Goal: Information Seeking & Learning: Learn about a topic

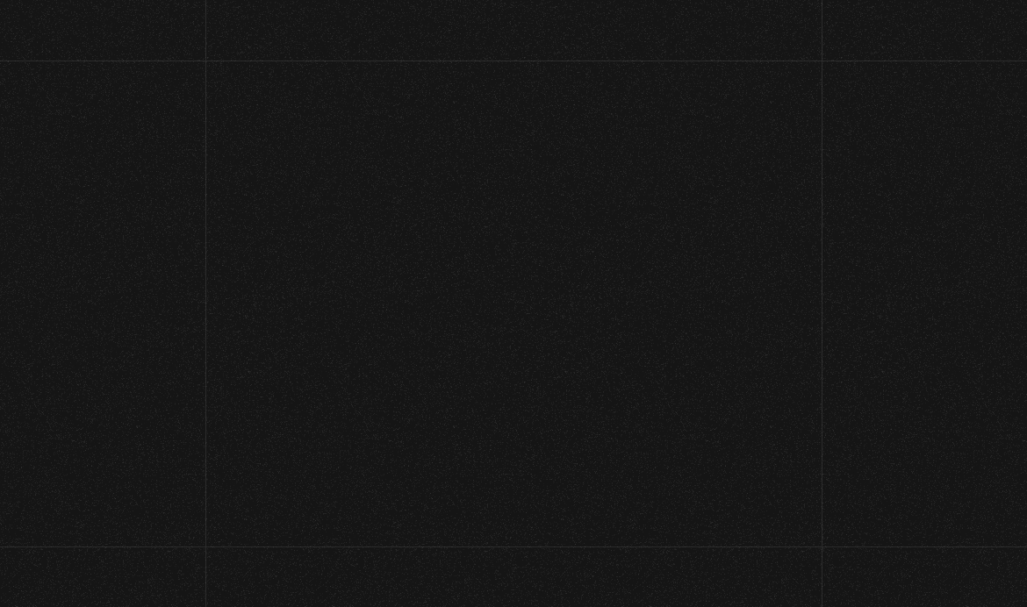
scroll to position [-4, 0]
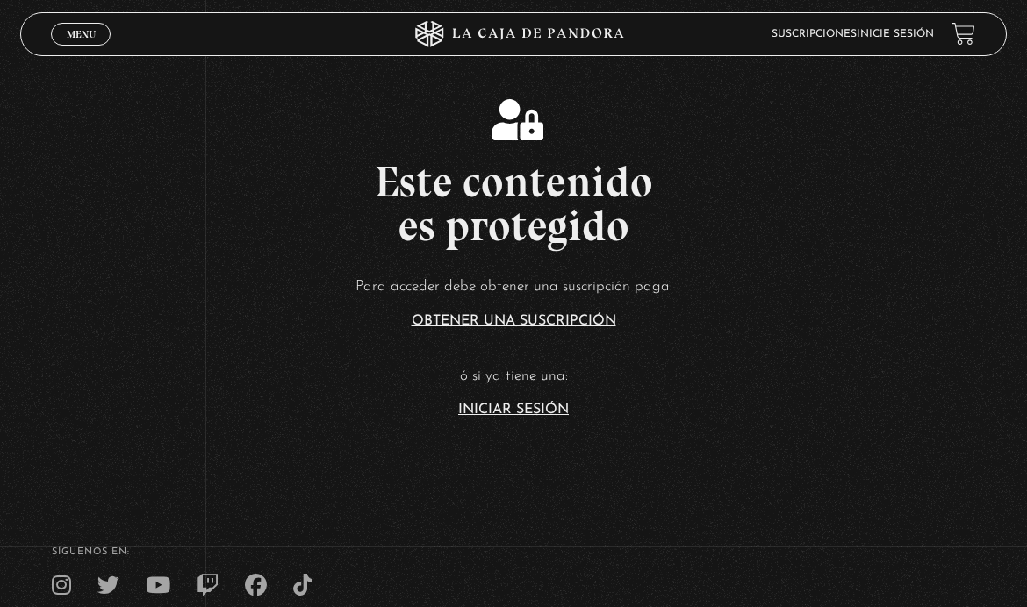
click at [531, 417] on link "Iniciar Sesión" at bounding box center [513, 410] width 111 height 14
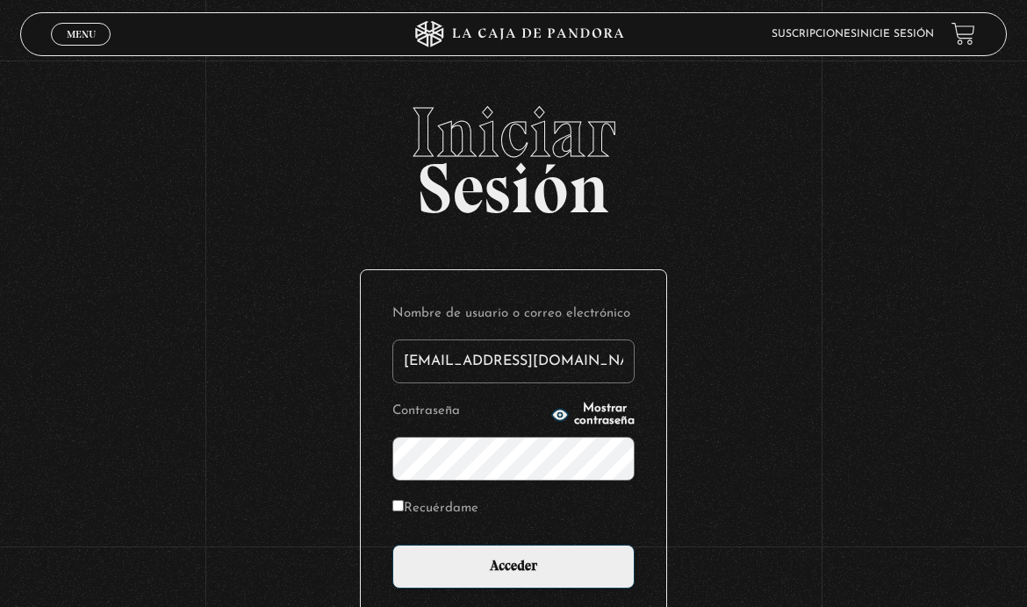
type input "tamarachaves1994@gmail.com"
click at [514, 577] on input "Acceder" at bounding box center [513, 567] width 242 height 44
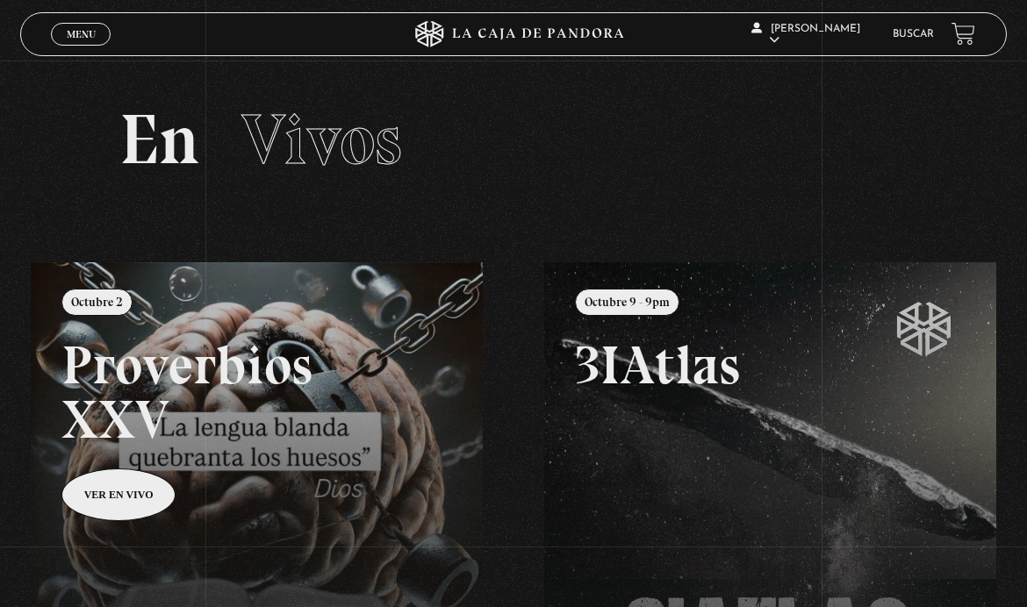
click at [98, 31] on link "Menu Cerrar" at bounding box center [81, 34] width 60 height 23
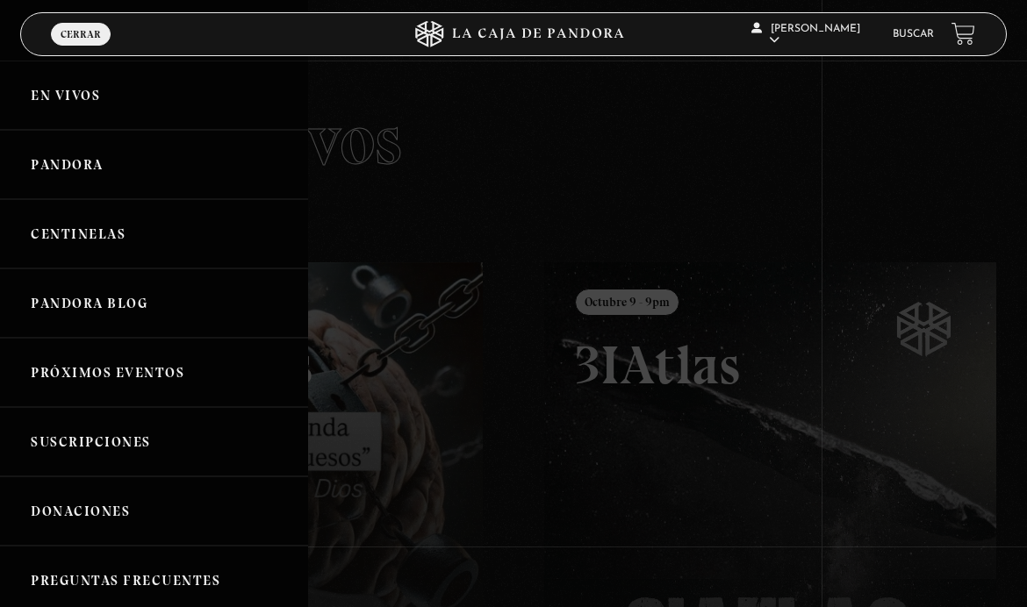
click at [103, 162] on link "Pandora" at bounding box center [154, 164] width 308 height 69
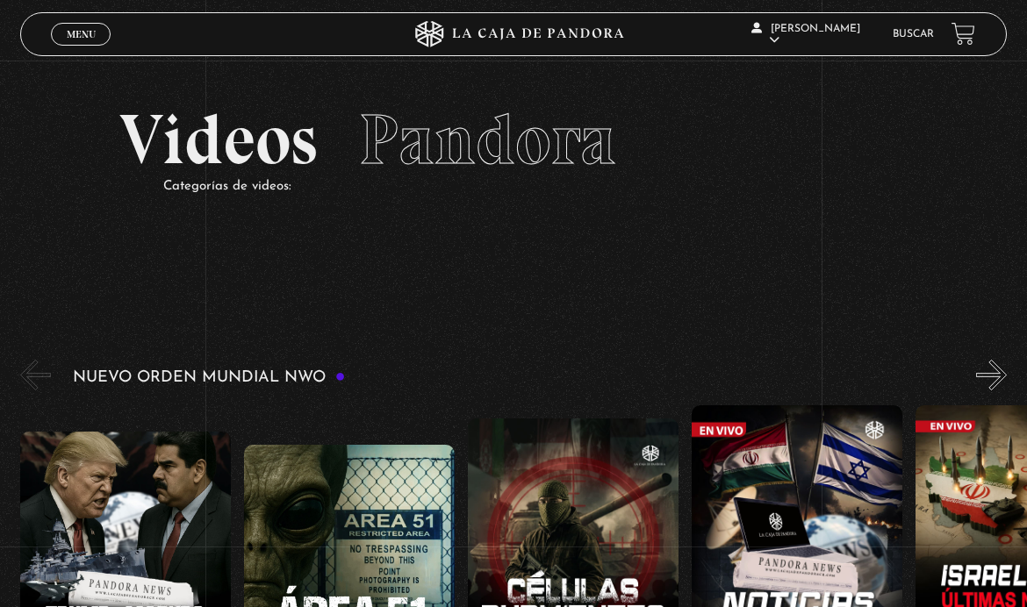
click at [97, 25] on link "Menu Cerrar" at bounding box center [81, 34] width 60 height 23
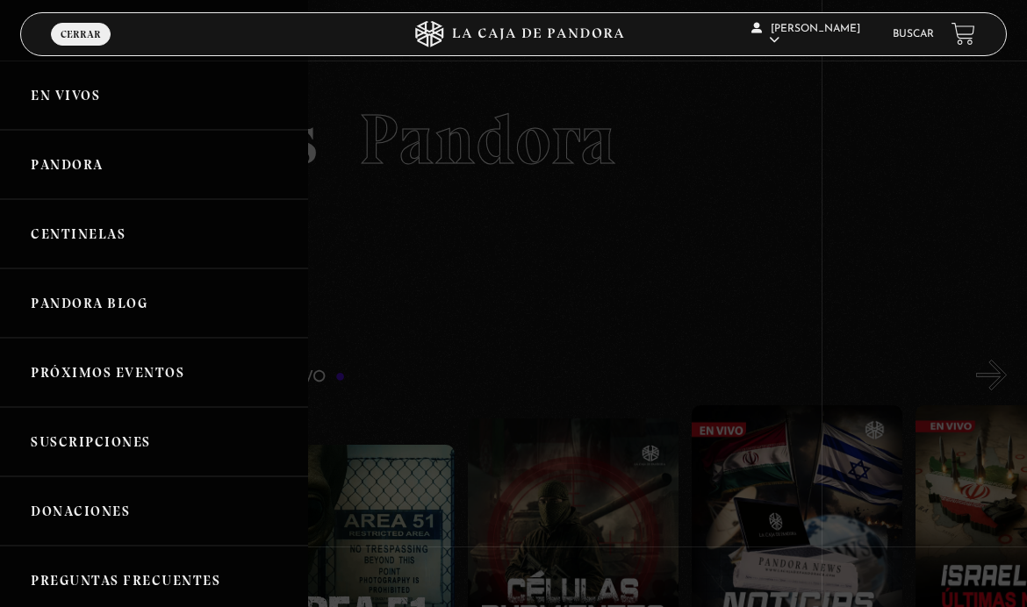
click at [135, 248] on link "Centinelas" at bounding box center [154, 233] width 308 height 69
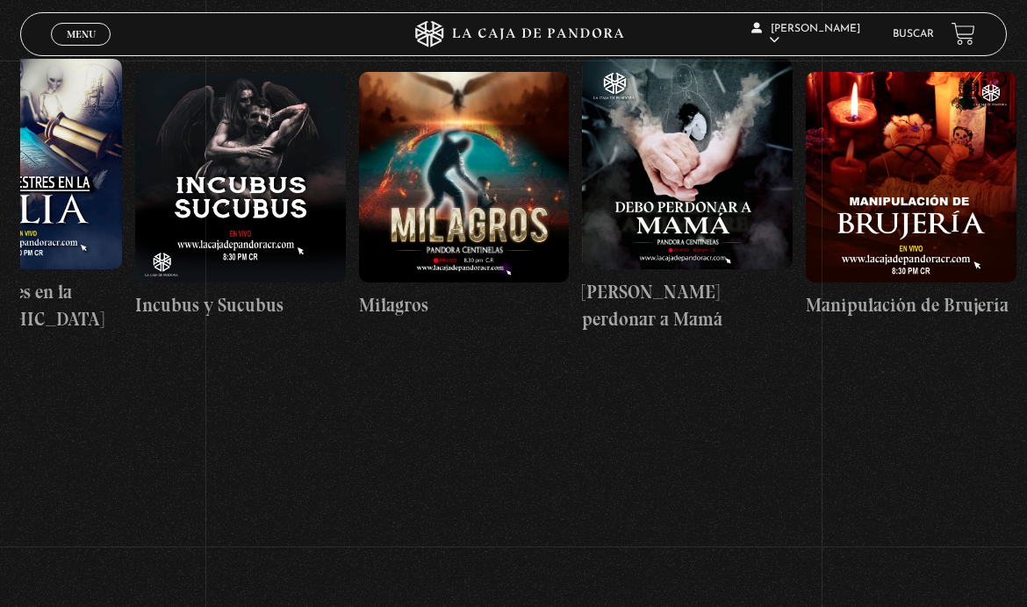
scroll to position [0, 7497]
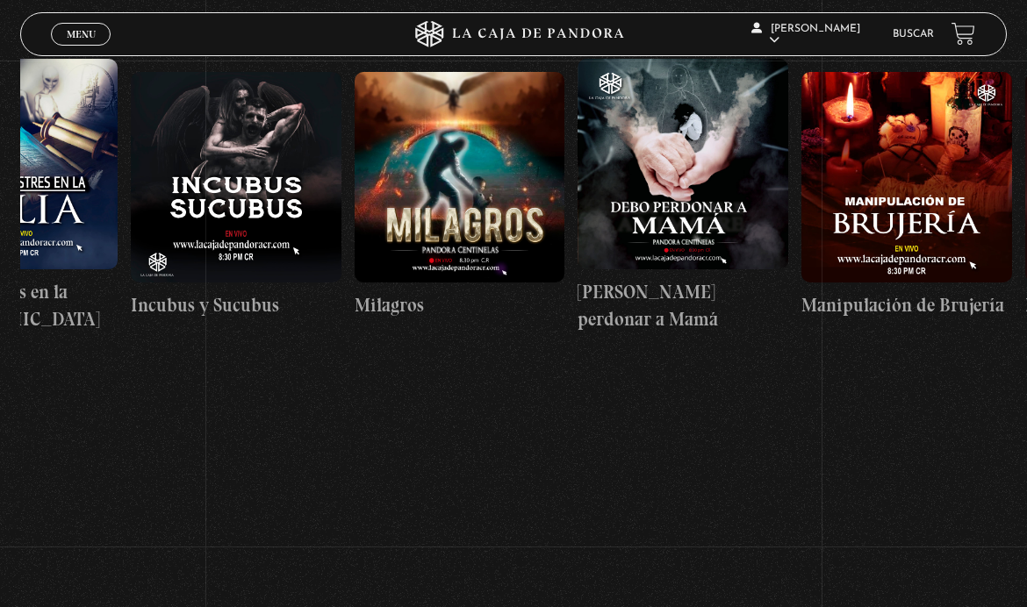
click at [243, 199] on figure at bounding box center [236, 177] width 211 height 211
